Goal: Navigation & Orientation: Find specific page/section

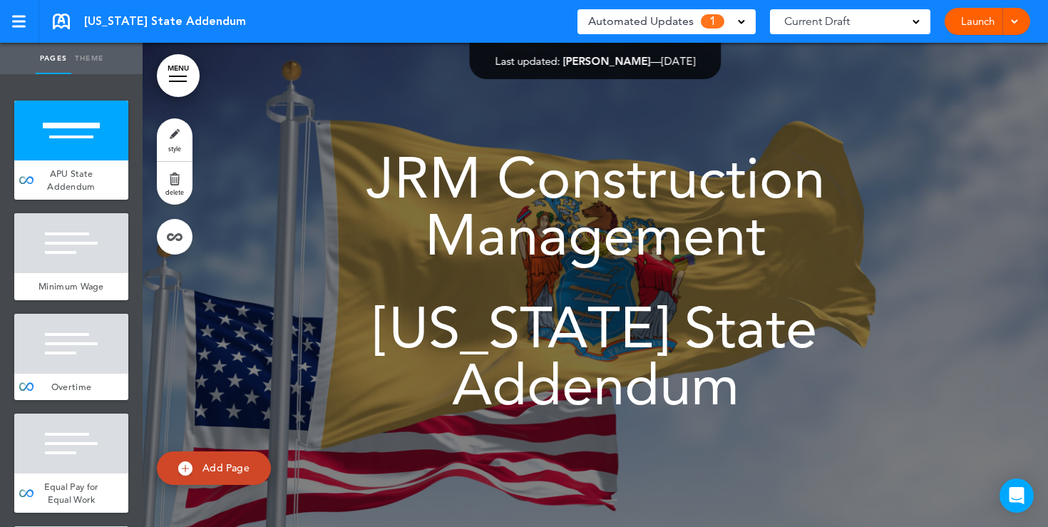
click at [736, 21] on div "Automated Updates 1" at bounding box center [666, 21] width 157 height 20
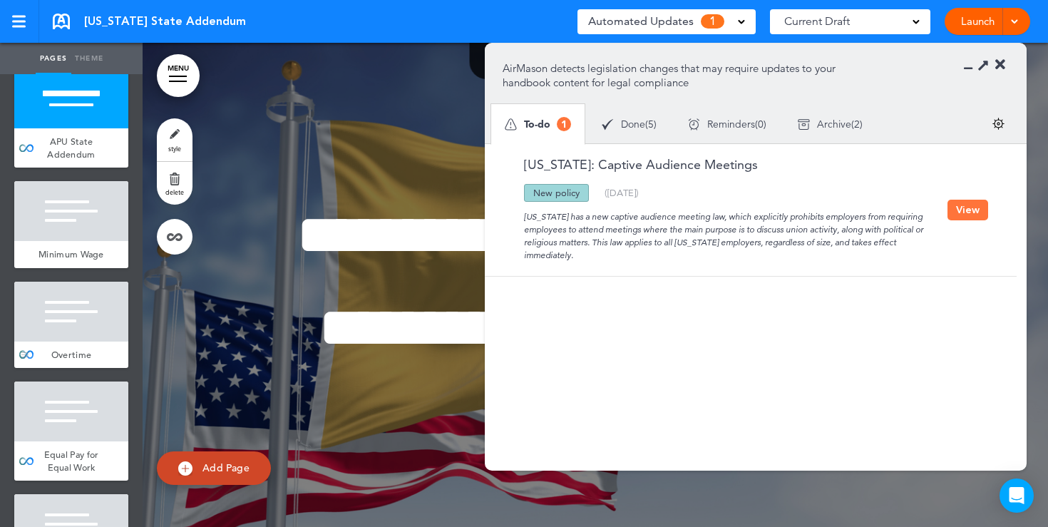
scroll to position [54, 0]
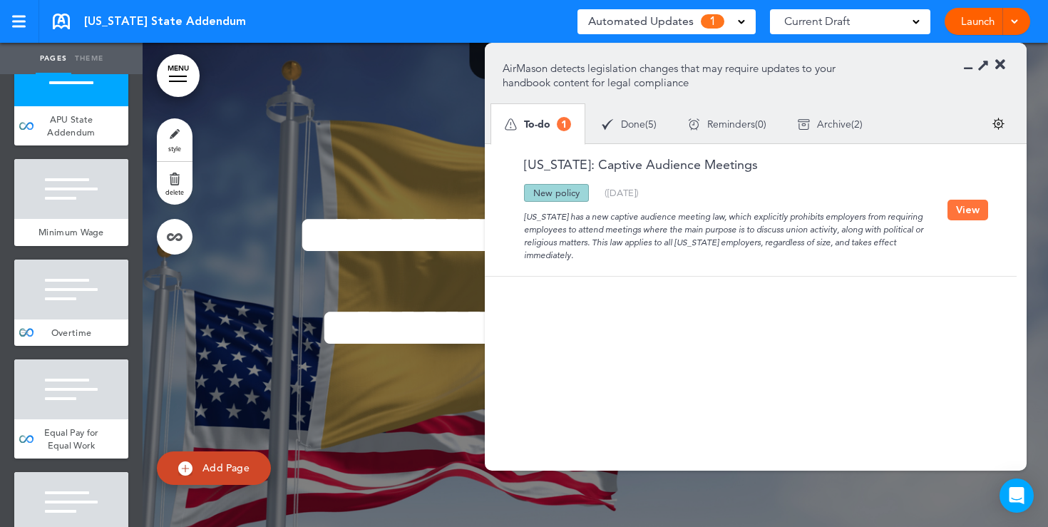
click at [73, 279] on div at bounding box center [71, 289] width 114 height 60
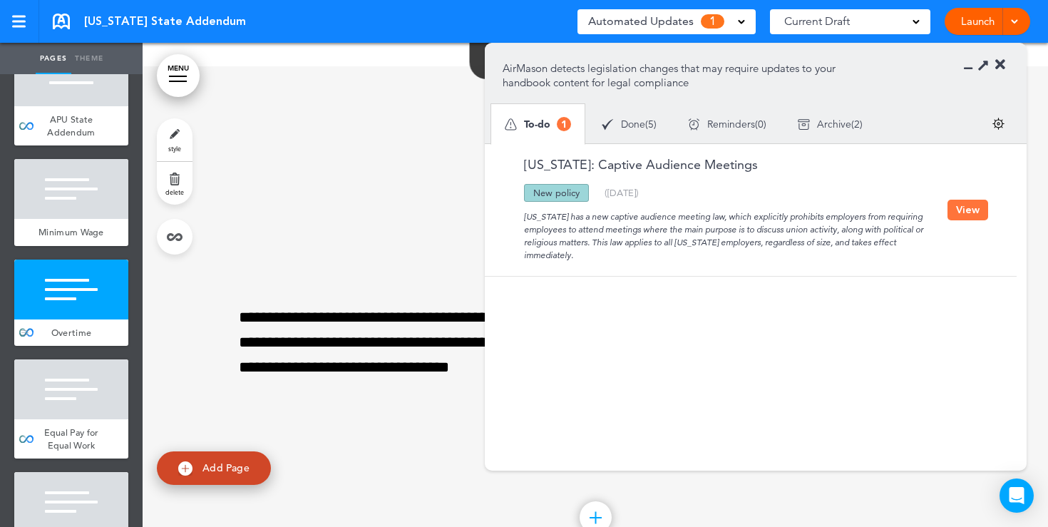
scroll to position [1026, 0]
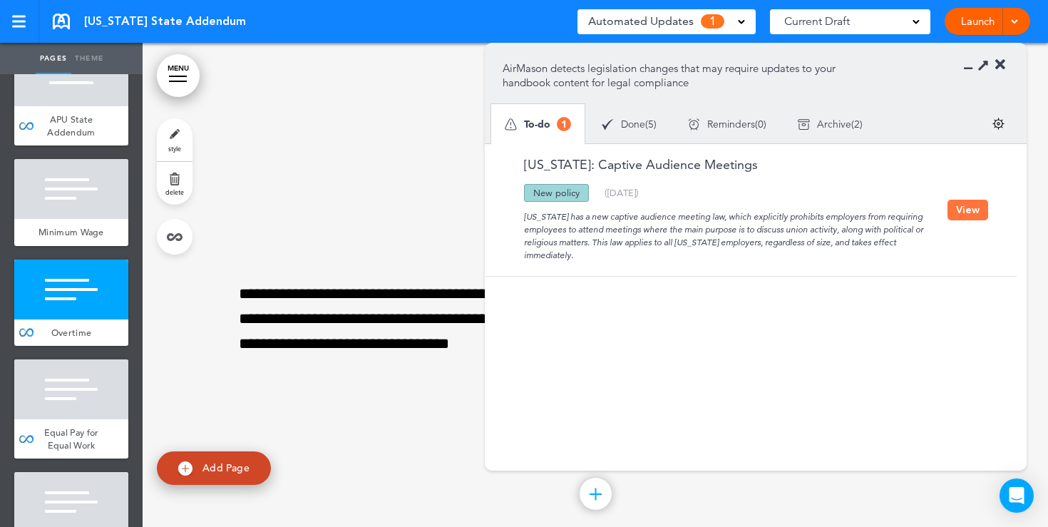
click at [996, 62] on icon at bounding box center [1000, 65] width 10 height 14
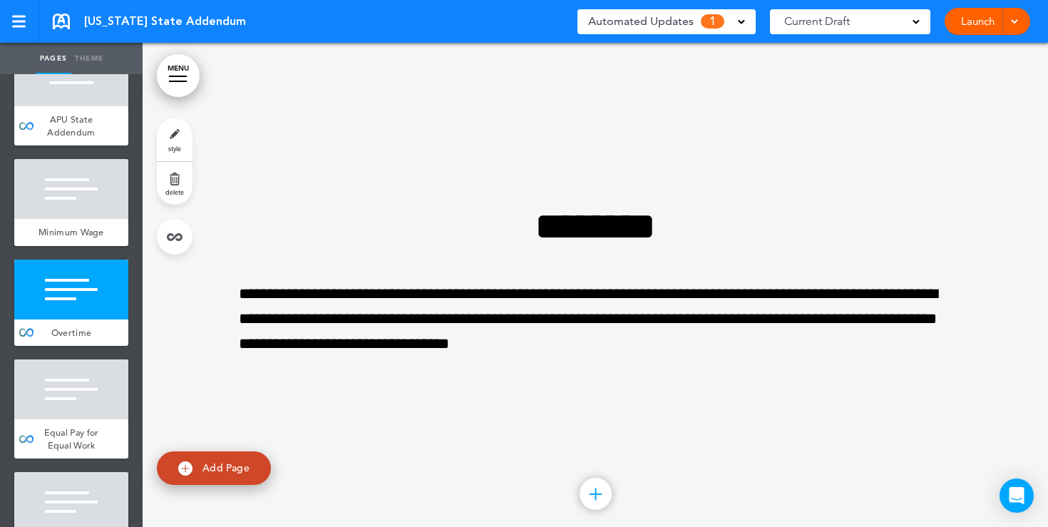
click at [740, 23] on span at bounding box center [741, 20] width 7 height 7
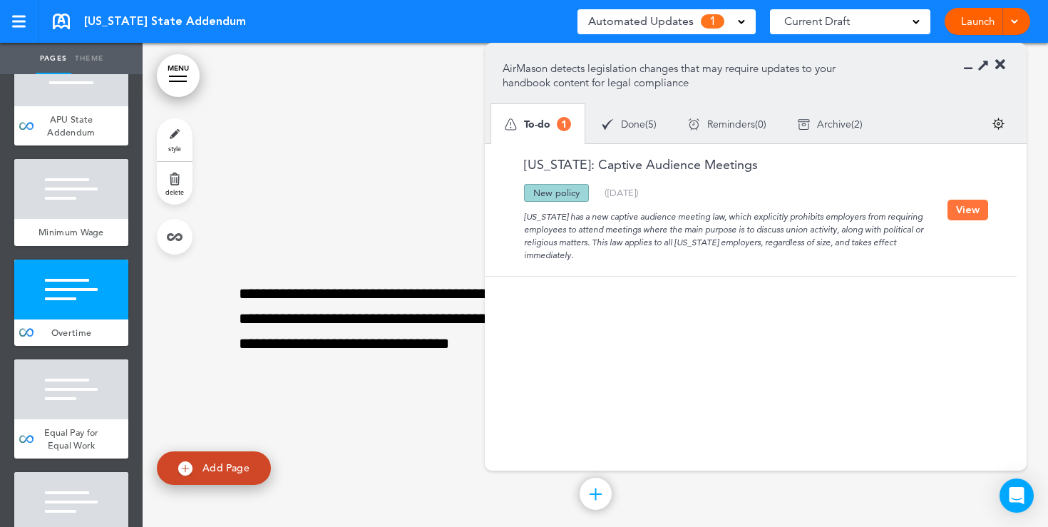
click at [1001, 65] on icon at bounding box center [1000, 65] width 10 height 14
